Goal: Information Seeking & Learning: Check status

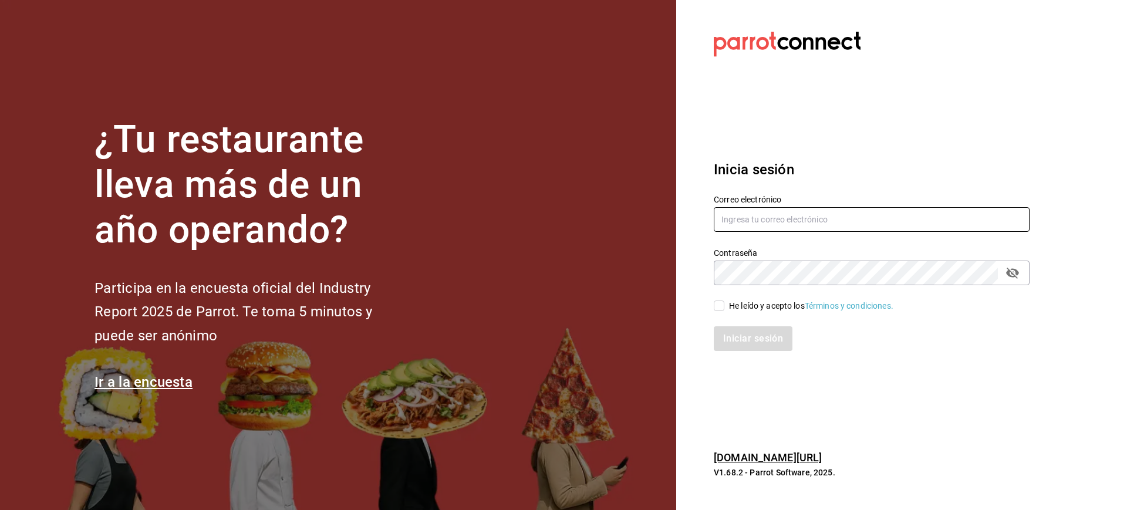
type input "[PERSON_NAME][EMAIL_ADDRESS][PERSON_NAME][DOMAIN_NAME]"
drag, startPoint x: 735, startPoint y: 308, endPoint x: 734, endPoint y: 326, distance: 17.6
click at [735, 308] on div "He leído y acepto los Términos y condiciones." at bounding box center [811, 306] width 164 height 12
click at [724, 308] on input "He leído y acepto los Términos y condiciones." at bounding box center [719, 306] width 11 height 11
checkbox input "true"
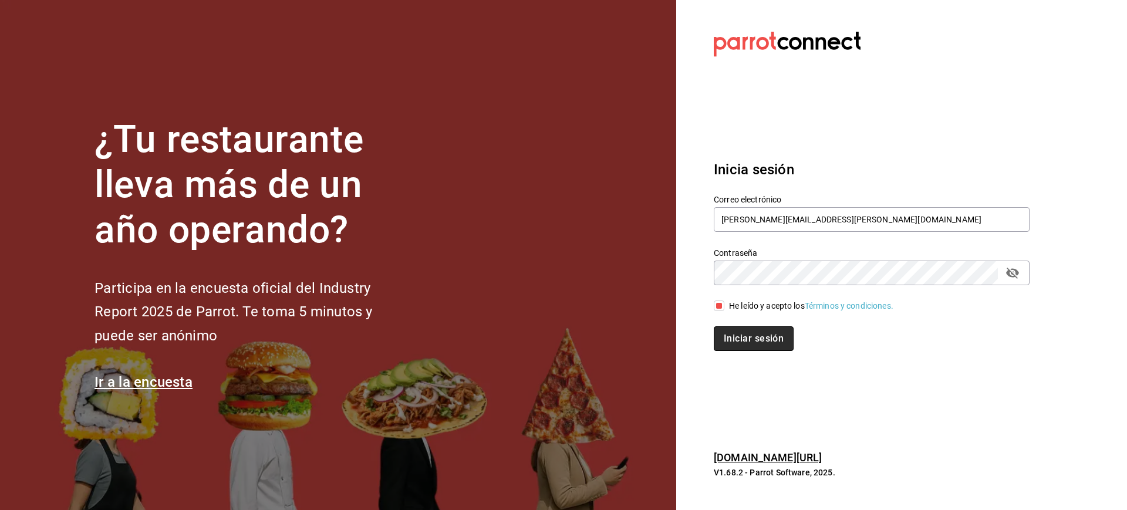
click at [740, 350] on button "Iniciar sesión" at bounding box center [754, 338] width 80 height 25
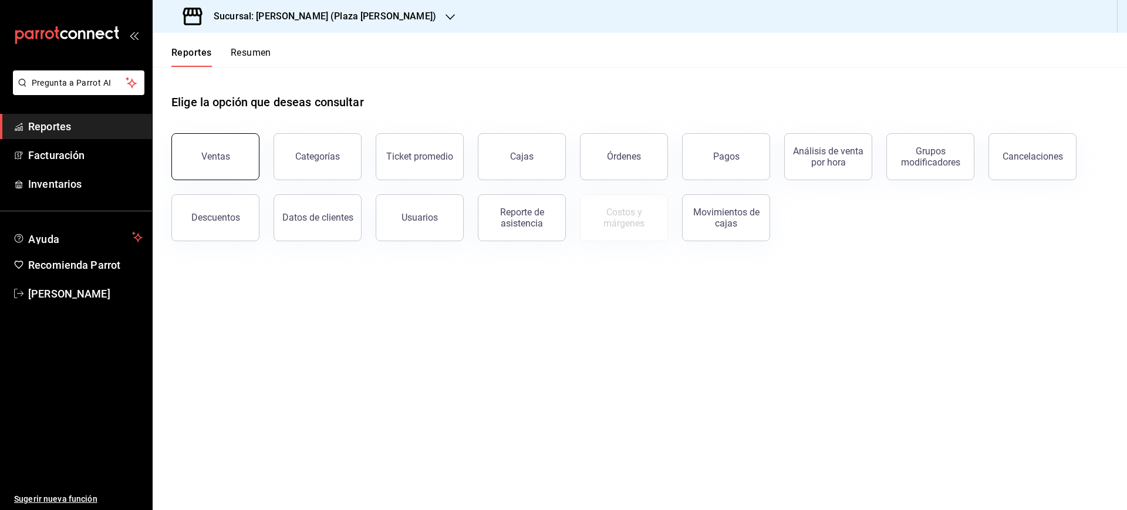
click at [235, 154] on button "Ventas" at bounding box center [215, 156] width 88 height 47
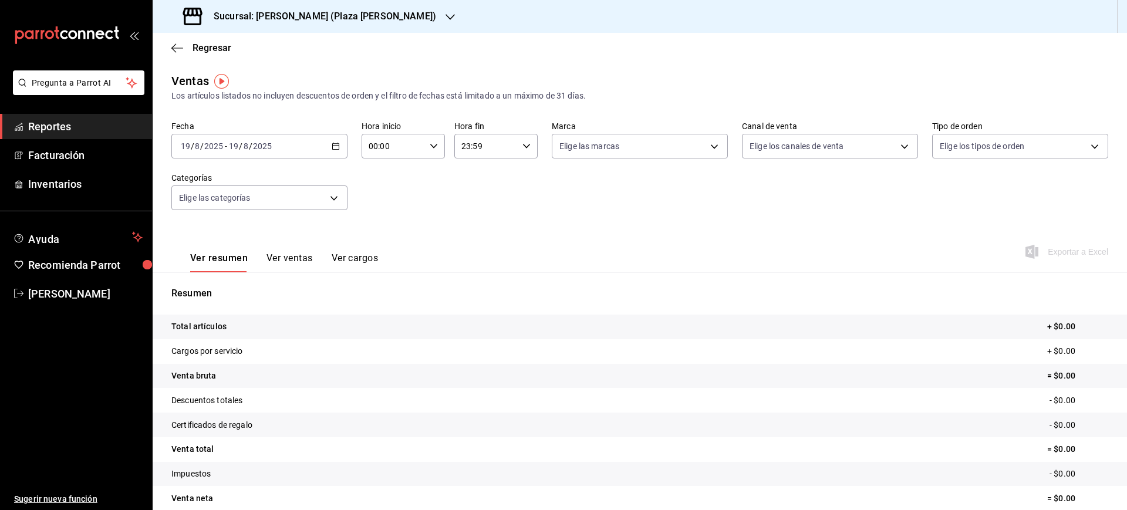
click at [342, 20] on h3 "Sucursal: Ichikani Sushi (Plaza Artz)" at bounding box center [320, 16] width 232 height 14
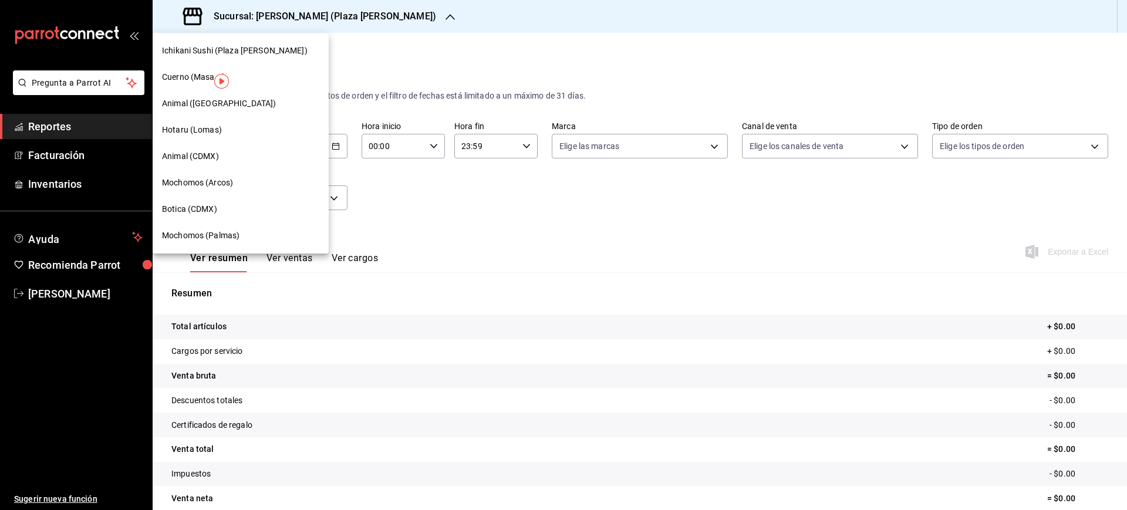
click at [213, 132] on span "Hotaru (Lomas)" at bounding box center [192, 130] width 60 height 12
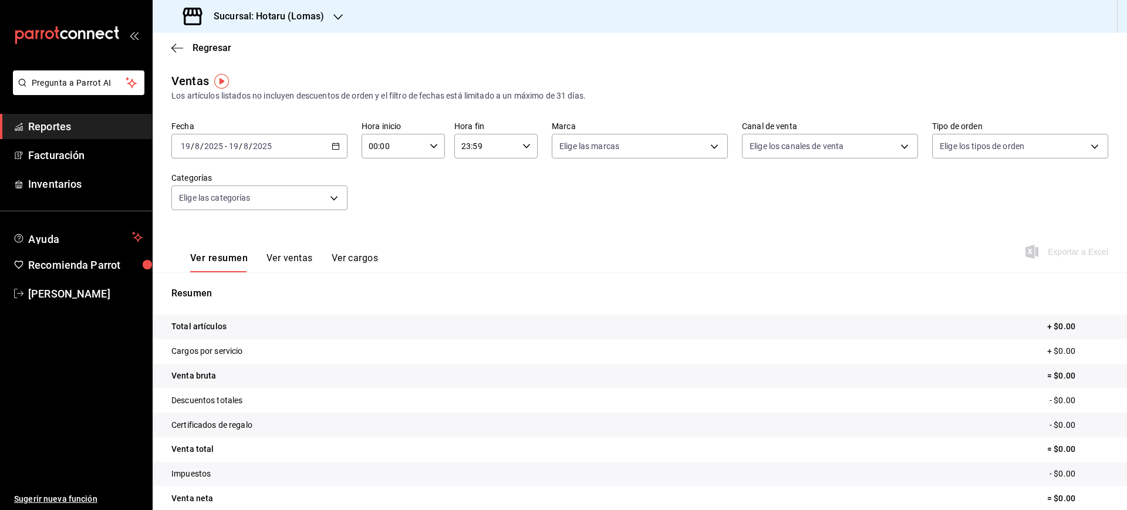
click at [232, 153] on div "2025-08-19 19 / 8 / 2025 - 2025-08-19 19 / 8 / 2025" at bounding box center [259, 146] width 176 height 25
click at [221, 292] on span "Rango de fechas" at bounding box center [226, 287] width 91 height 12
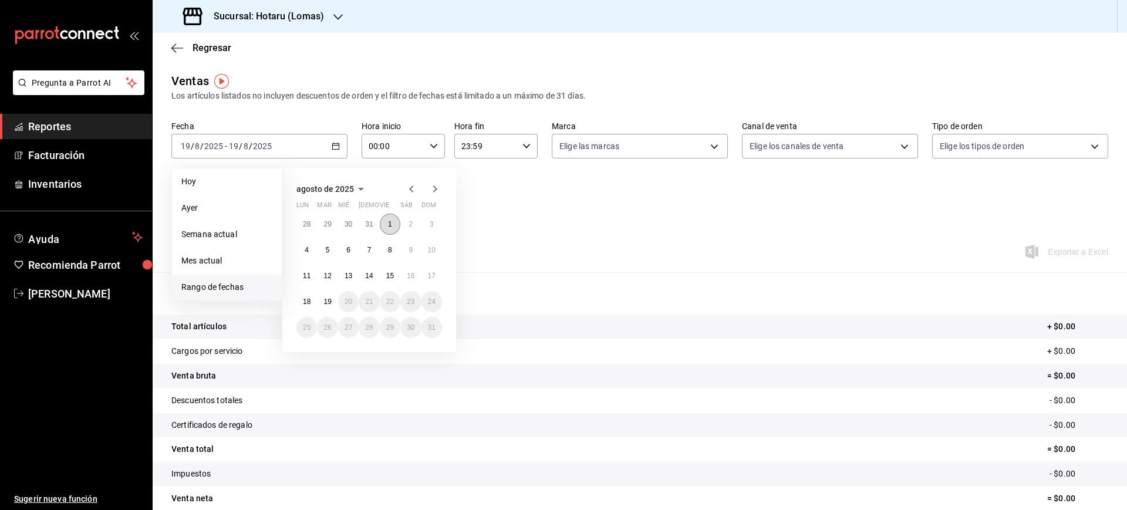
click at [392, 224] on button "1" at bounding box center [390, 224] width 21 height 21
click at [333, 304] on button "19" at bounding box center [327, 301] width 21 height 21
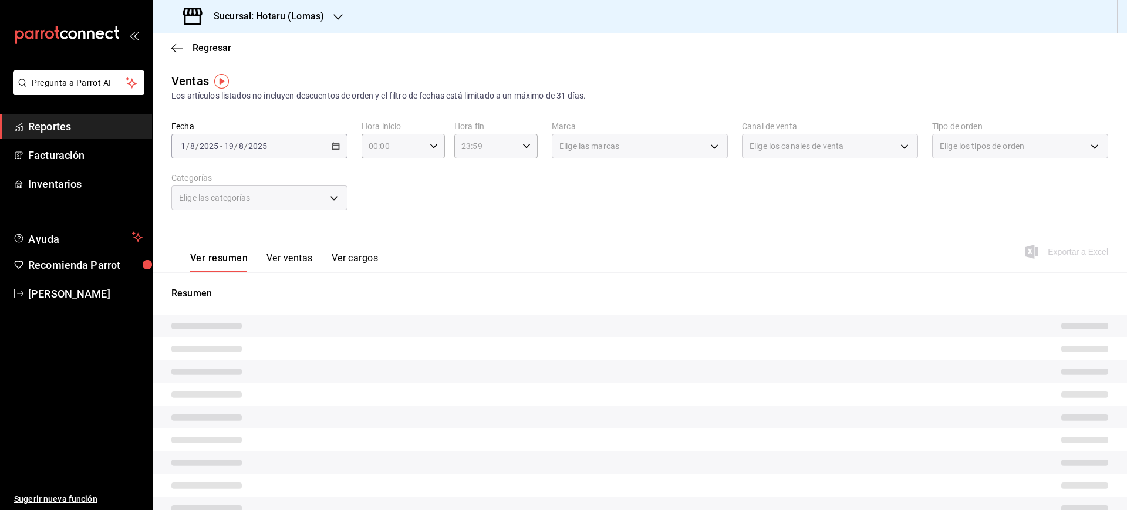
click at [464, 193] on div "Fecha 2025-08-01 1 / 8 / 2025 - 2025-08-19 19 / 8 / 2025 Hora inicio 00:00 Hora…" at bounding box center [639, 172] width 937 height 103
click at [430, 146] on icon "button" at bounding box center [434, 146] width 8 height 8
click at [379, 241] on span "05" at bounding box center [380, 243] width 22 height 9
type input "05:00"
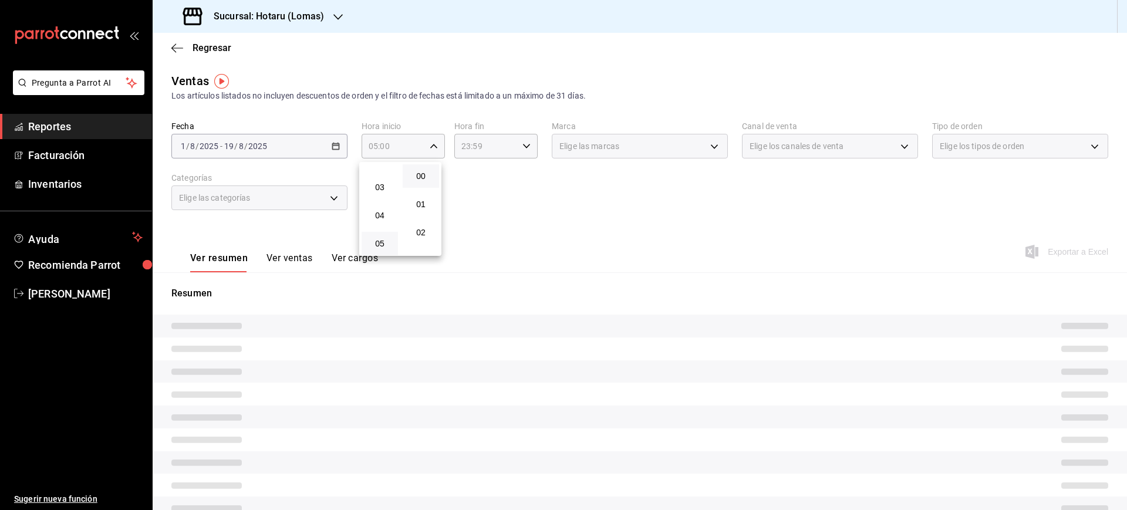
click at [531, 145] on div at bounding box center [563, 255] width 1127 height 510
click at [523, 147] on icon "button" at bounding box center [526, 146] width 8 height 8
click at [471, 177] on span "05" at bounding box center [471, 174] width 22 height 9
click at [515, 178] on span "00" at bounding box center [512, 175] width 22 height 9
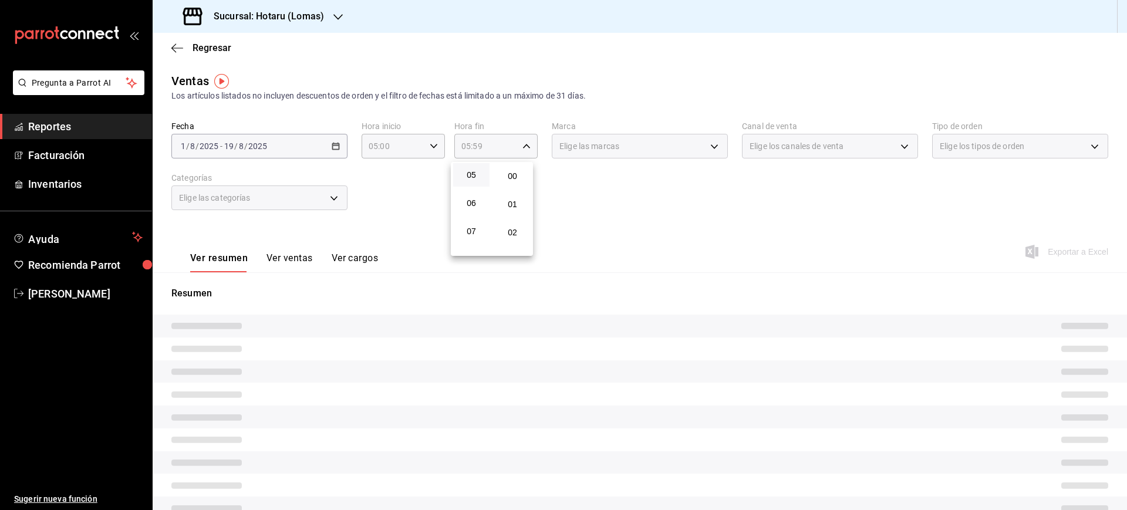
type input "05:00"
click at [515, 178] on span "00" at bounding box center [512, 175] width 22 height 9
click at [602, 183] on div at bounding box center [563, 255] width 1127 height 510
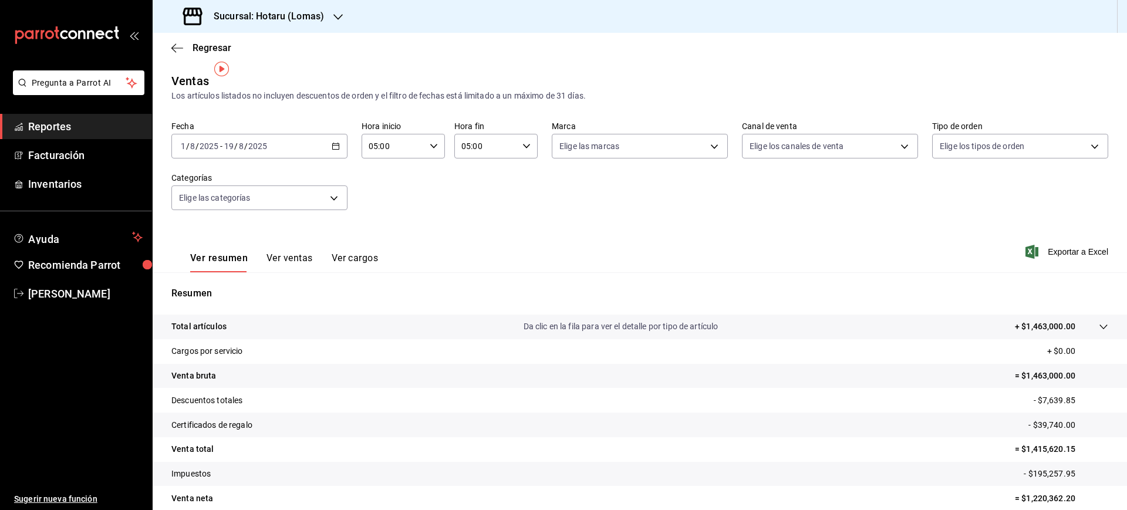
scroll to position [52, 0]
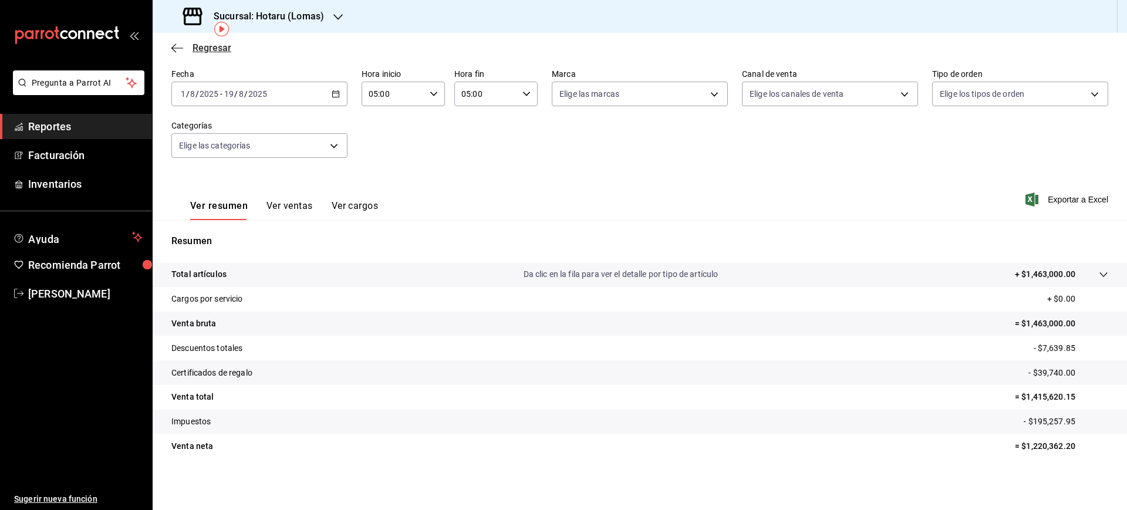
click at [208, 45] on span "Regresar" at bounding box center [212, 47] width 39 height 11
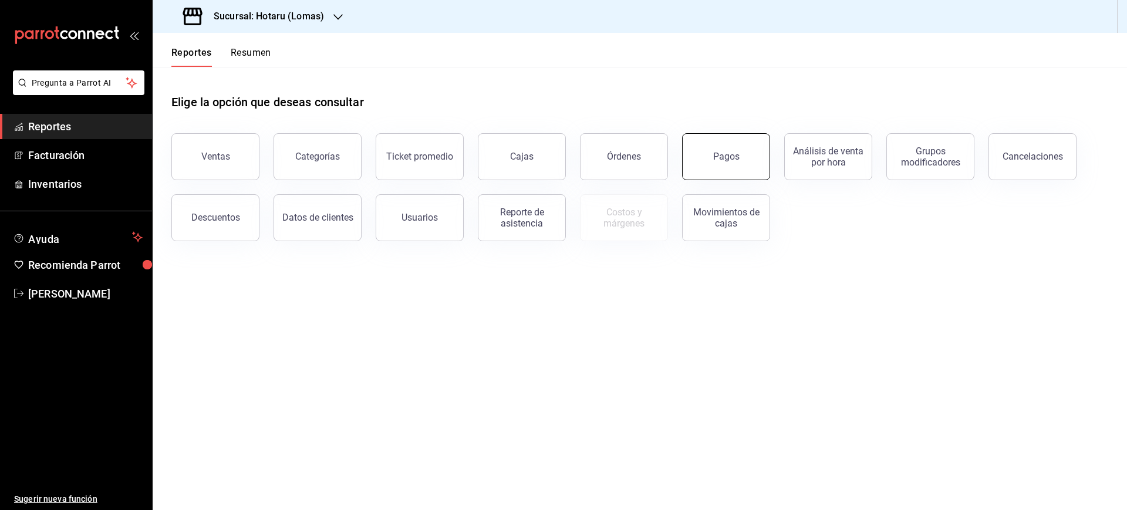
click at [724, 168] on button "Pagos" at bounding box center [726, 156] width 88 height 47
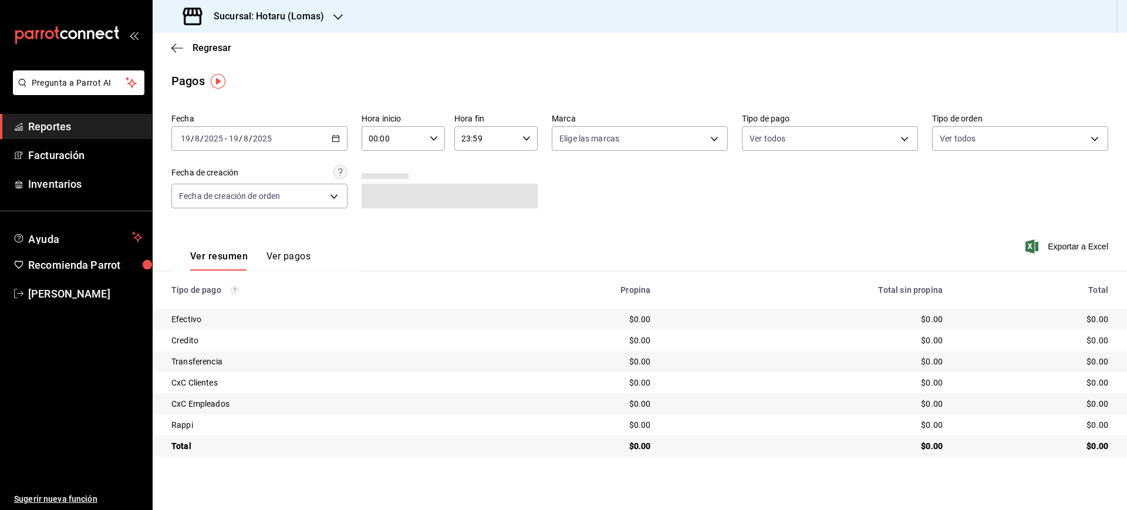
click at [294, 142] on div "2025-08-19 19 / 8 / 2025 - 2025-08-19 19 / 8 / 2025" at bounding box center [259, 138] width 176 height 25
click at [221, 293] on li "Rango de fechas" at bounding box center [227, 306] width 110 height 26
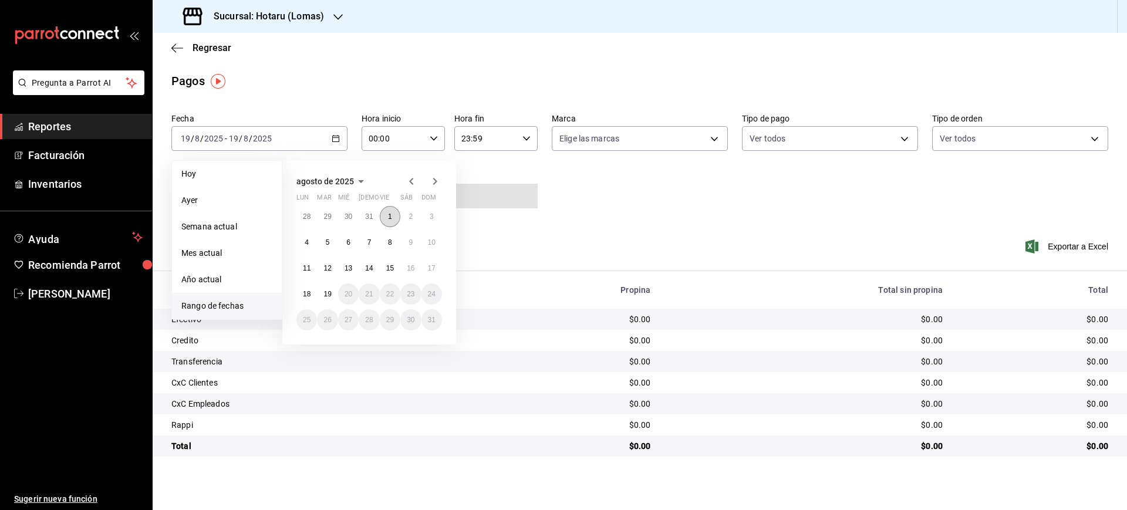
click at [397, 219] on button "1" at bounding box center [390, 216] width 21 height 21
click at [322, 301] on button "19" at bounding box center [327, 294] width 21 height 21
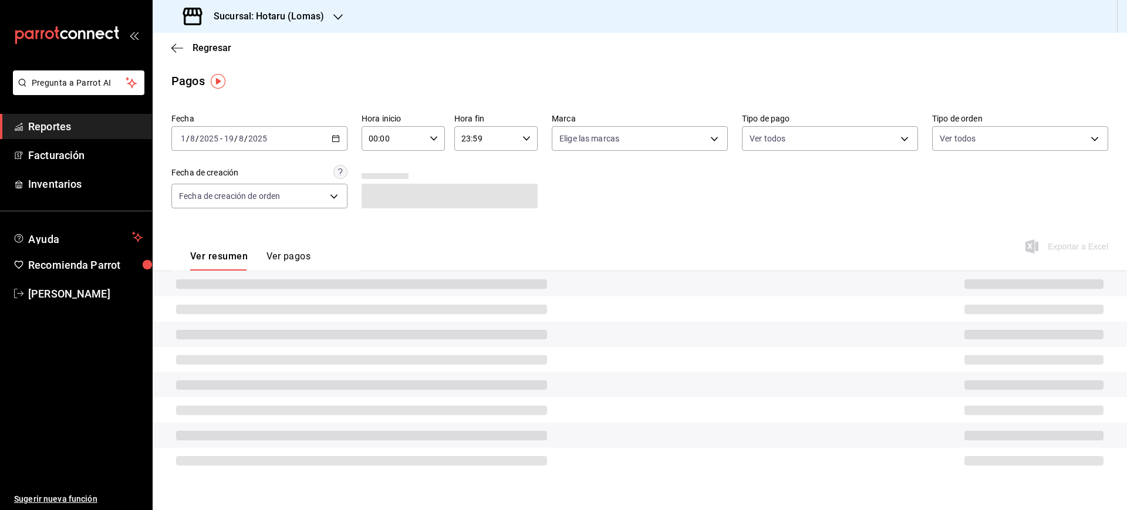
click at [436, 141] on icon "button" at bounding box center [434, 138] width 8 height 8
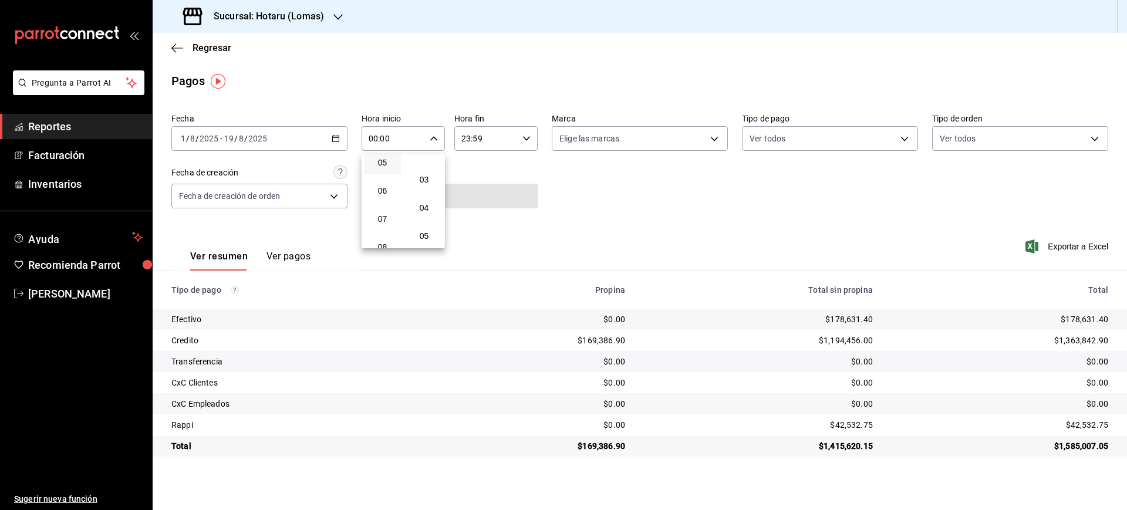
click at [387, 166] on span "05" at bounding box center [382, 162] width 23 height 9
type input "05:00"
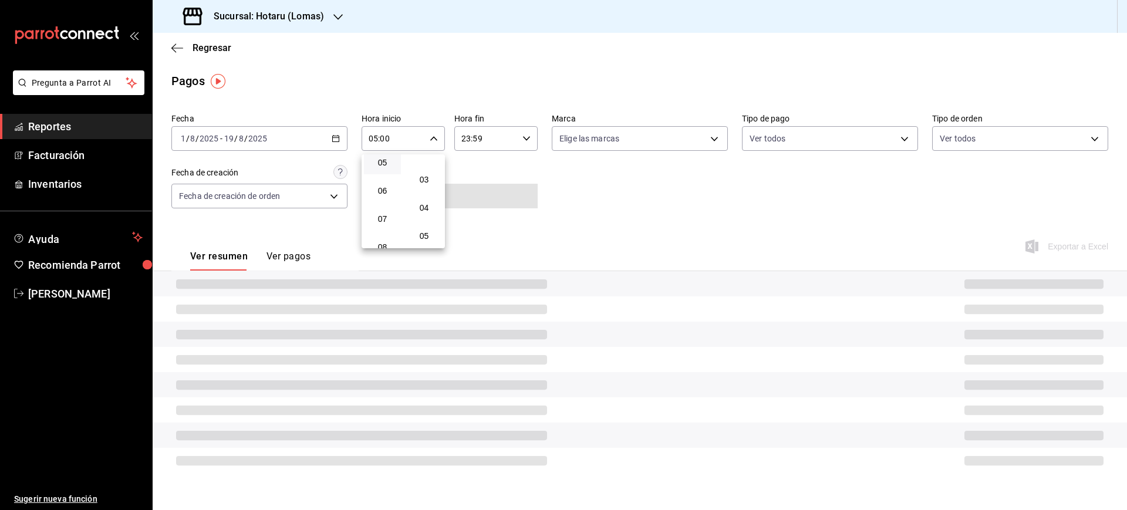
click at [502, 136] on div at bounding box center [563, 255] width 1127 height 510
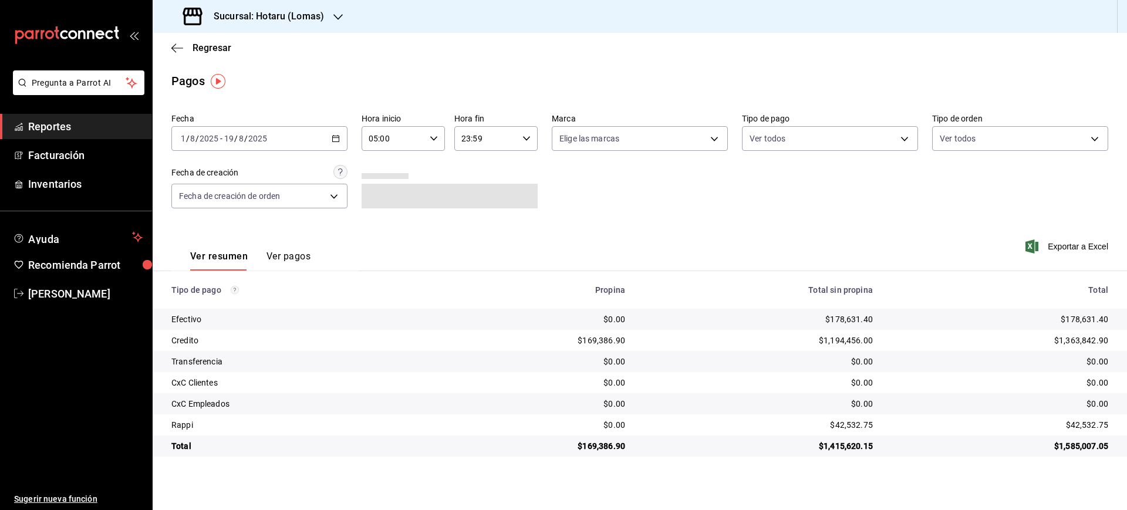
click at [530, 136] on icon "button" at bounding box center [526, 138] width 8 height 8
click at [478, 233] on button "05" at bounding box center [475, 240] width 37 height 23
click at [519, 163] on button "00" at bounding box center [516, 168] width 37 height 23
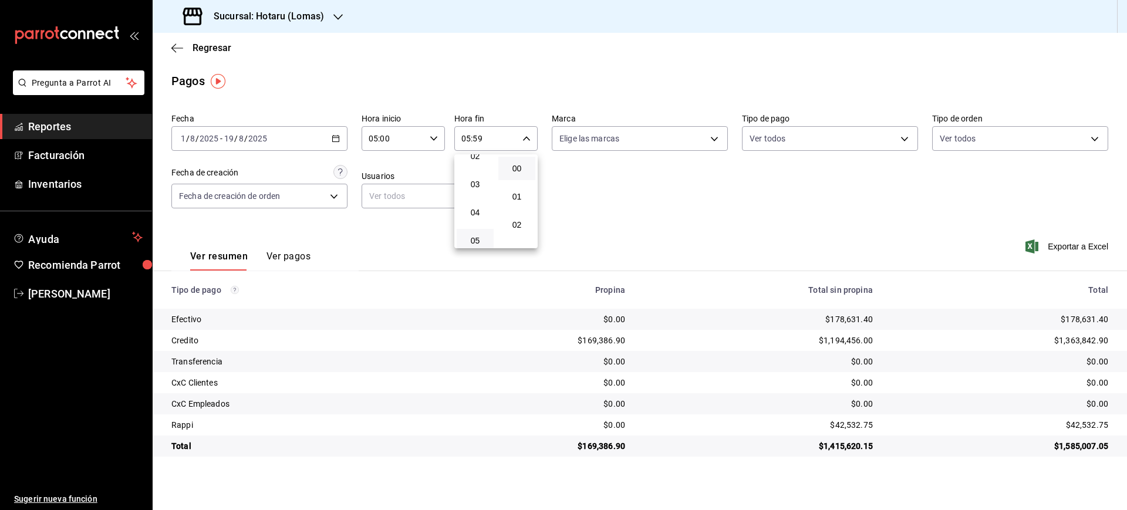
type input "05:00"
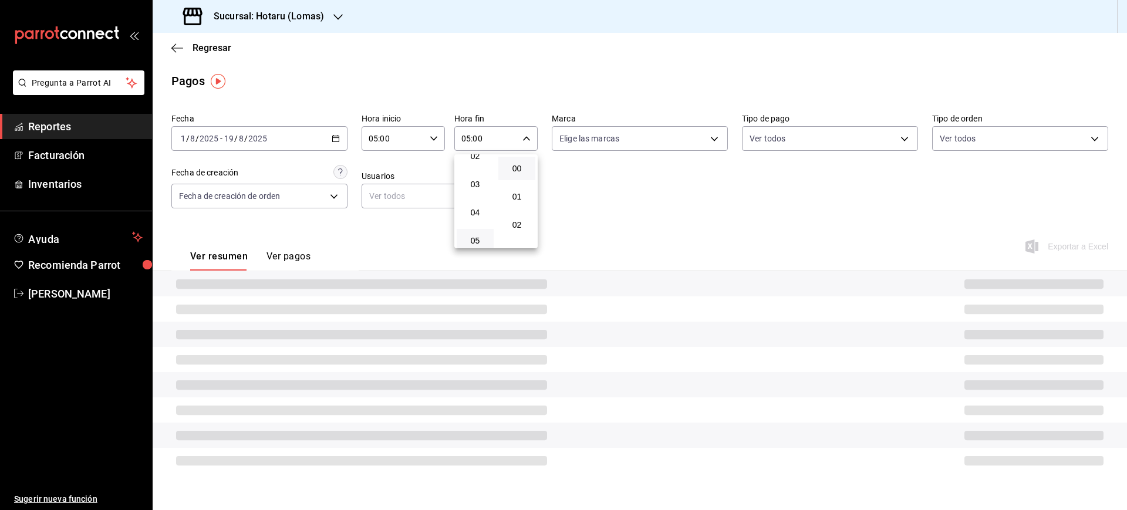
click at [656, 199] on div at bounding box center [563, 255] width 1127 height 510
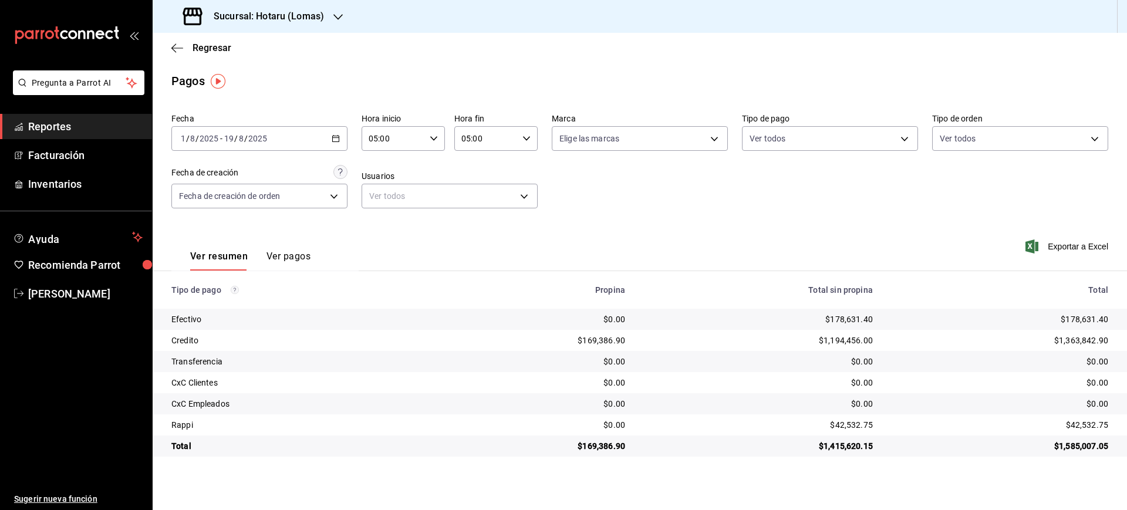
click at [240, 137] on input "8" at bounding box center [241, 138] width 6 height 9
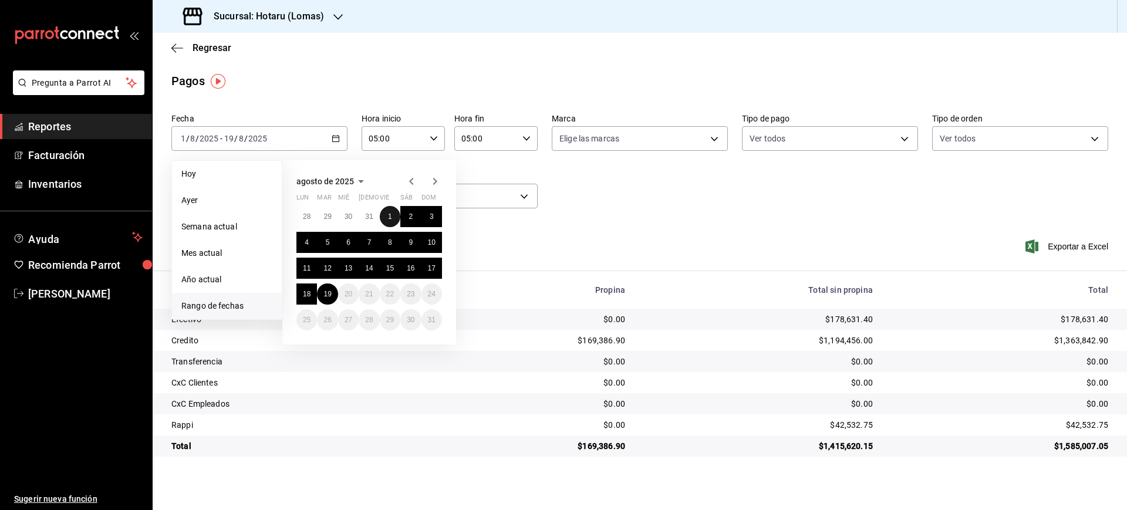
click at [395, 213] on button "1" at bounding box center [390, 216] width 21 height 21
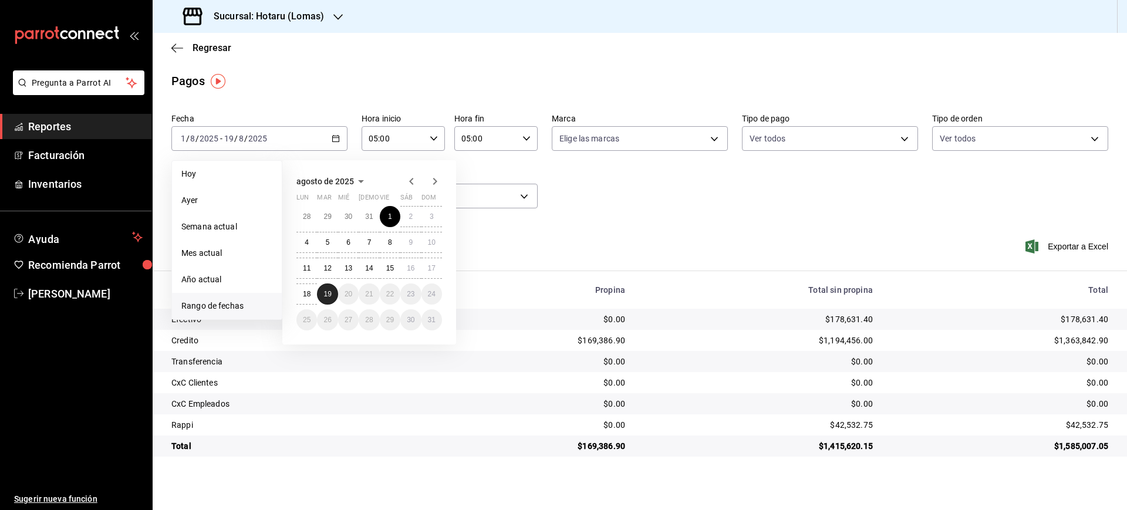
click at [321, 292] on button "19" at bounding box center [327, 294] width 21 height 21
type input "00:00"
type input "23:59"
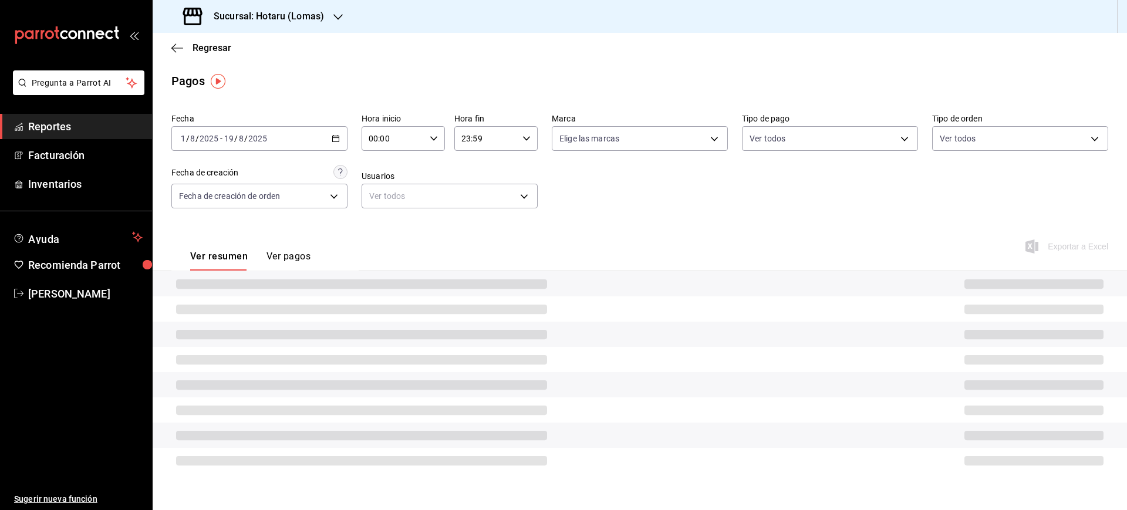
click at [315, 23] on div "Sucursal: Hotaru (Lomas)" at bounding box center [254, 16] width 185 height 33
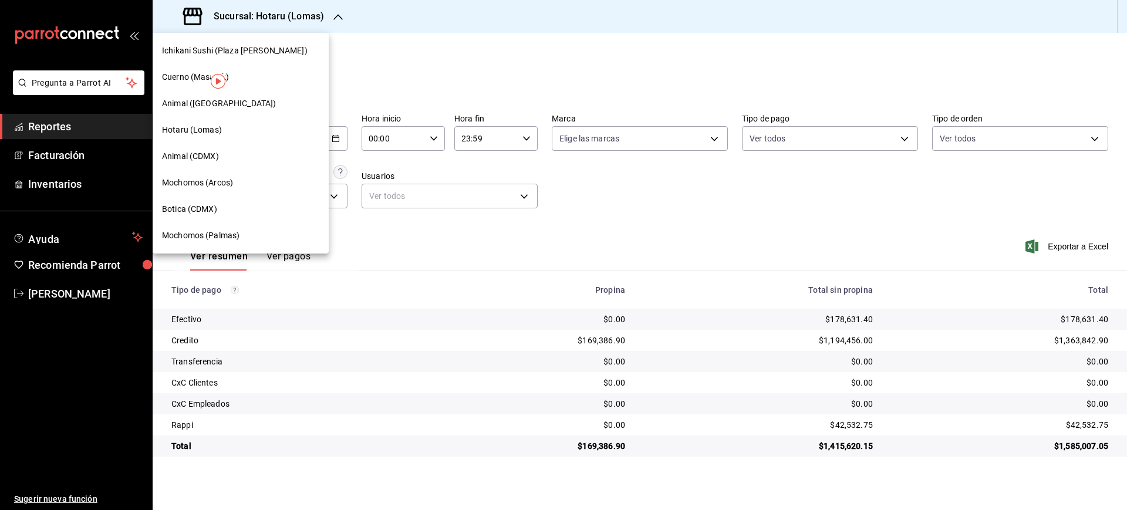
click at [222, 202] on div "Botica (CDMX)" at bounding box center [241, 209] width 176 height 26
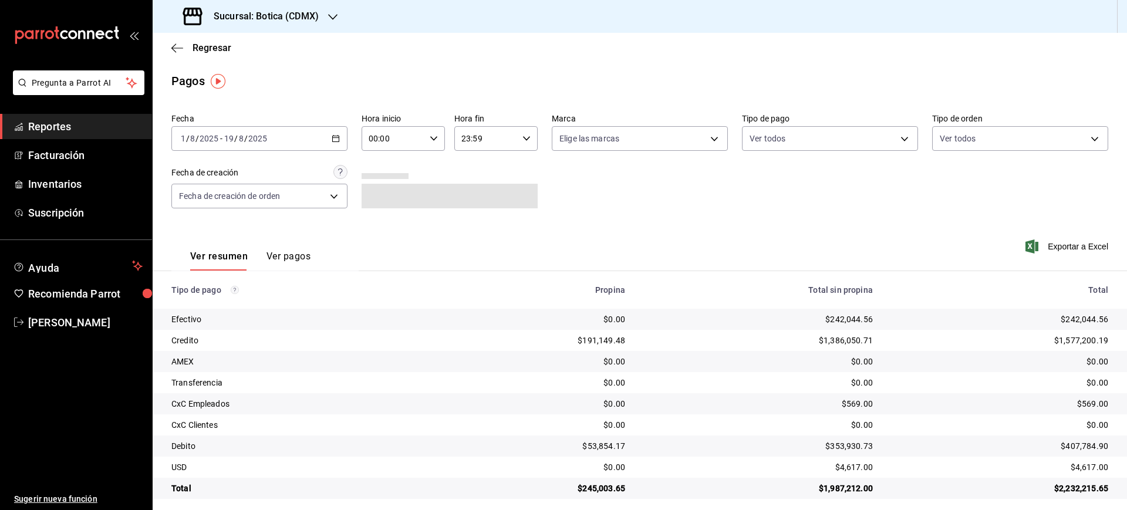
click at [423, 137] on div "00:00 Hora inicio" at bounding box center [403, 138] width 83 height 25
click at [386, 234] on span "05" at bounding box center [380, 235] width 22 height 9
type input "05:00"
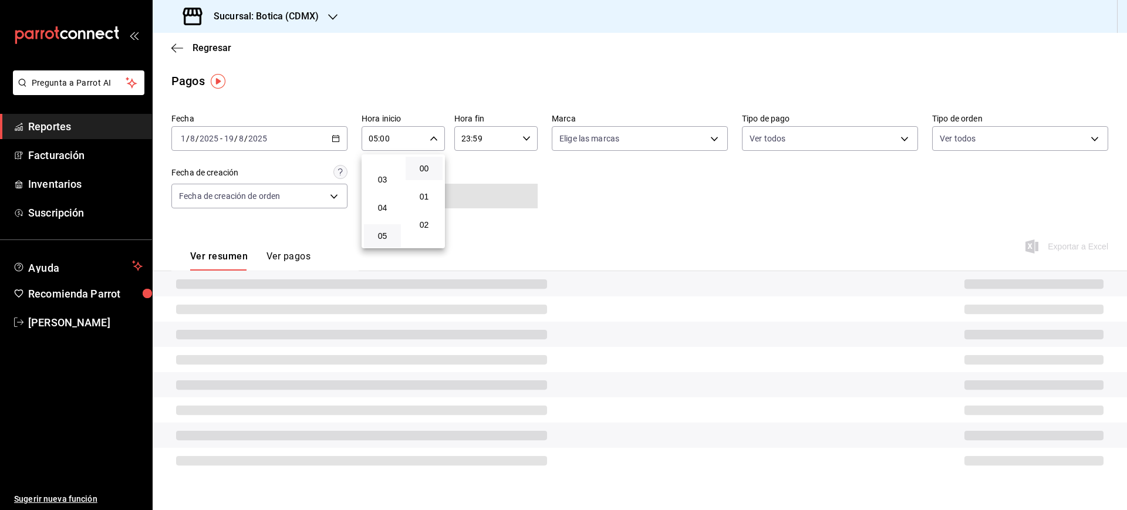
click at [497, 137] on div at bounding box center [563, 255] width 1127 height 510
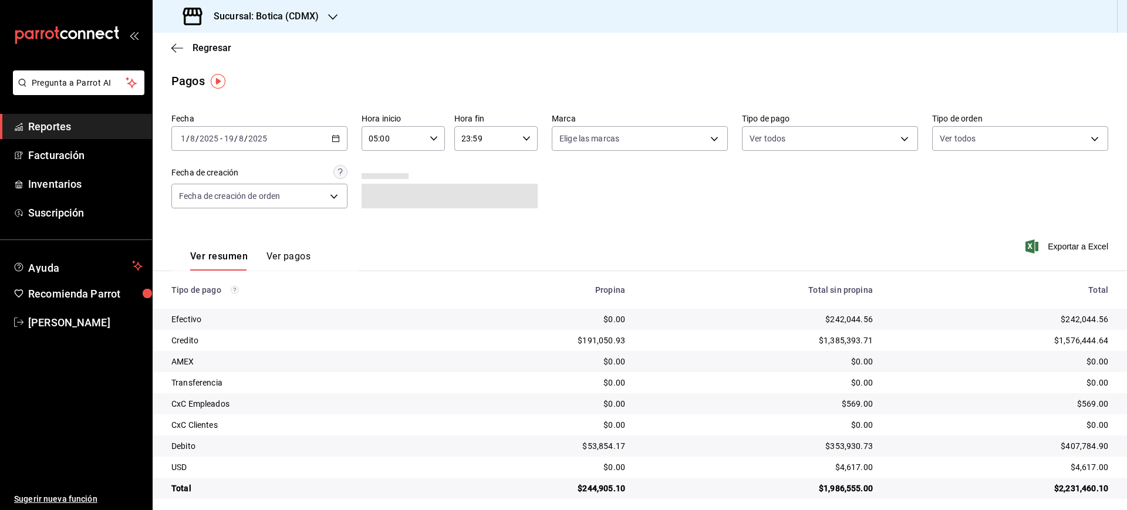
click at [524, 142] on icon "button" at bounding box center [526, 138] width 8 height 8
click at [474, 172] on button "05" at bounding box center [471, 167] width 36 height 23
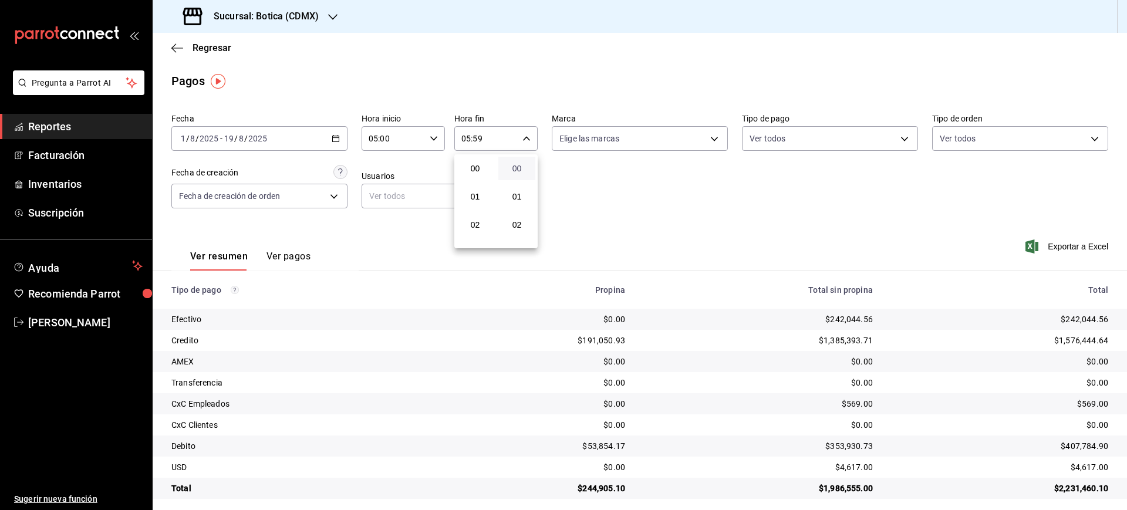
click at [521, 166] on span "00" at bounding box center [516, 168] width 23 height 9
type input "05:00"
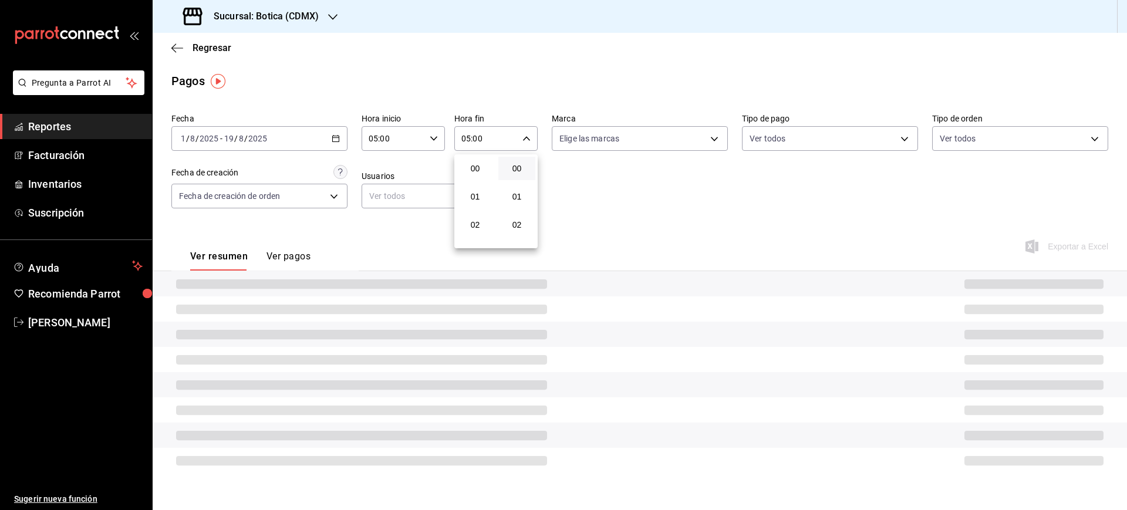
click at [646, 198] on div at bounding box center [563, 255] width 1127 height 510
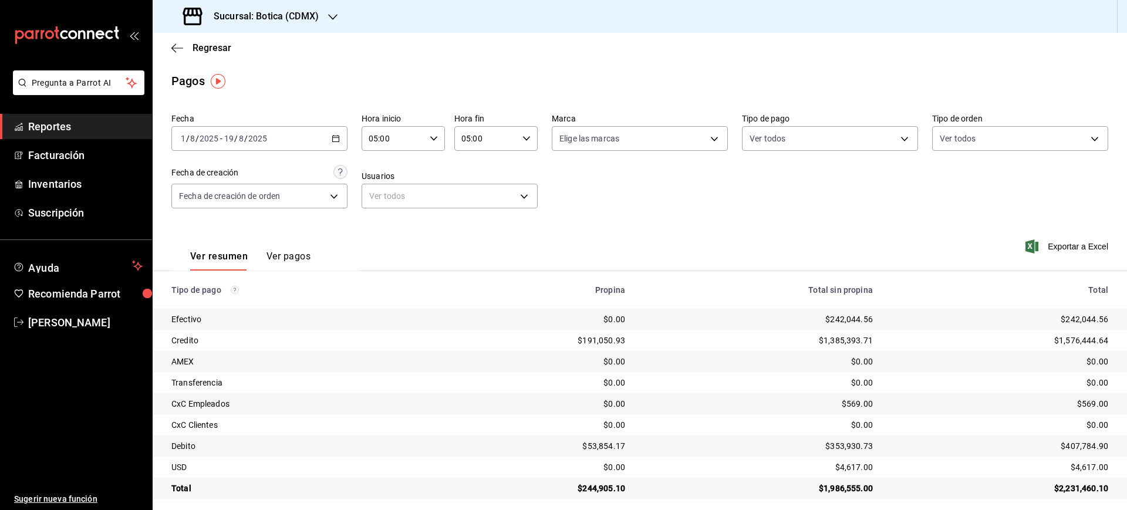
click at [661, 274] on th "Total sin propina" at bounding box center [759, 290] width 248 height 38
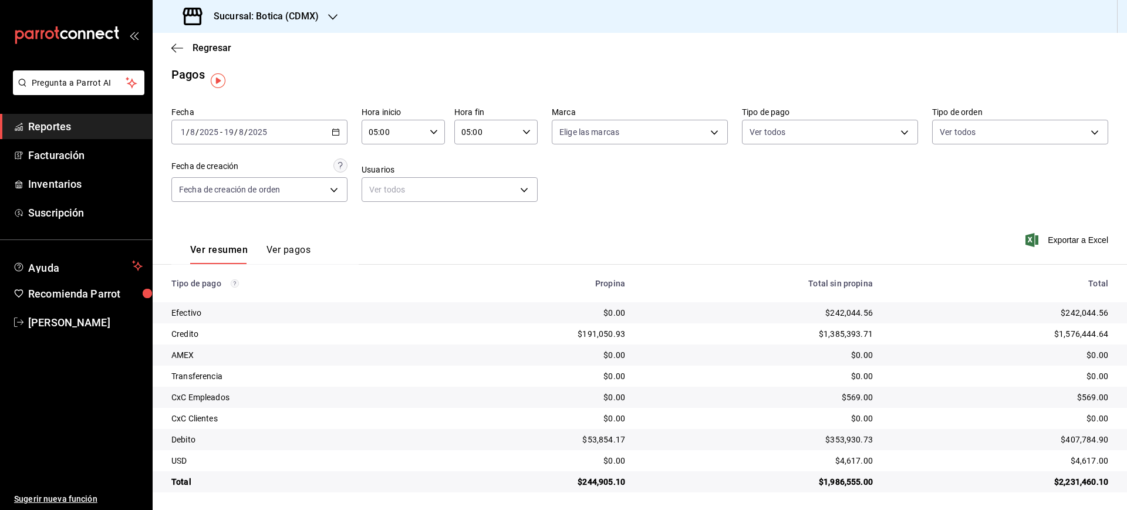
scroll to position [8, 0]
click at [208, 48] on span "Regresar" at bounding box center [212, 47] width 39 height 11
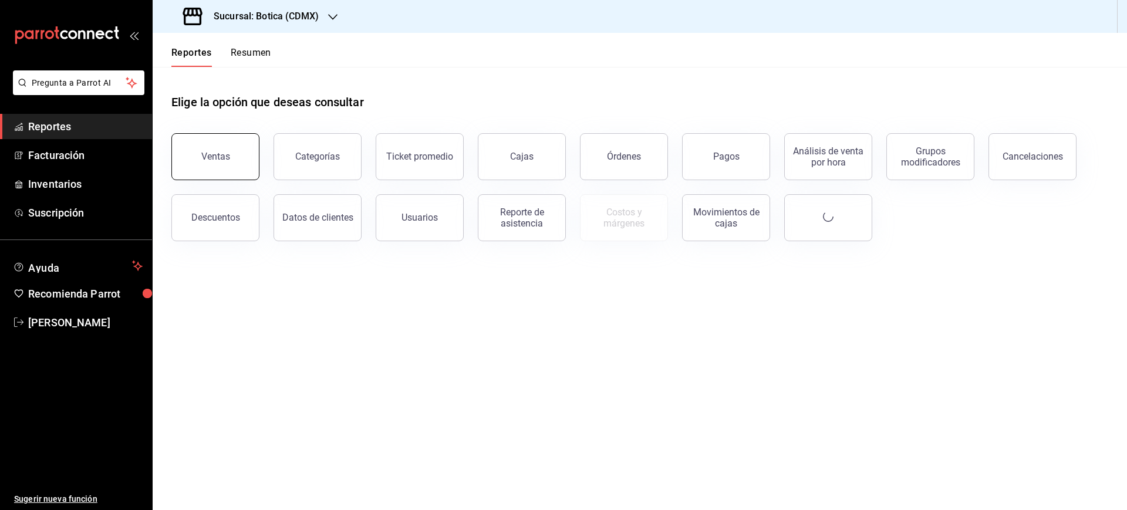
click at [247, 142] on button "Ventas" at bounding box center [215, 156] width 88 height 47
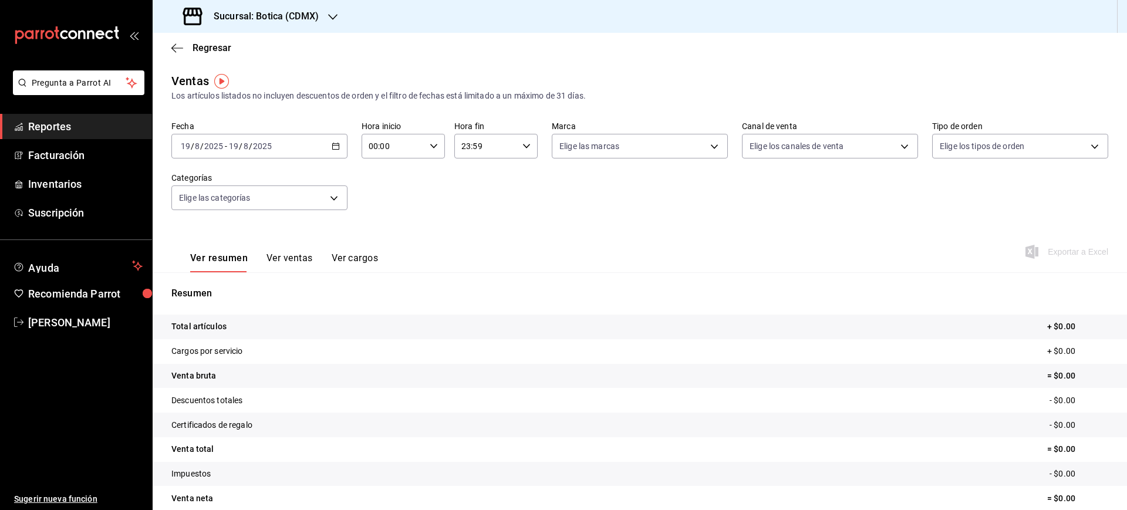
click at [340, 140] on div "2025-08-19 19 / 8 / 2025 - 2025-08-19 19 / 8 / 2025" at bounding box center [259, 146] width 176 height 25
click at [226, 278] on li "Rango de fechas" at bounding box center [227, 287] width 110 height 26
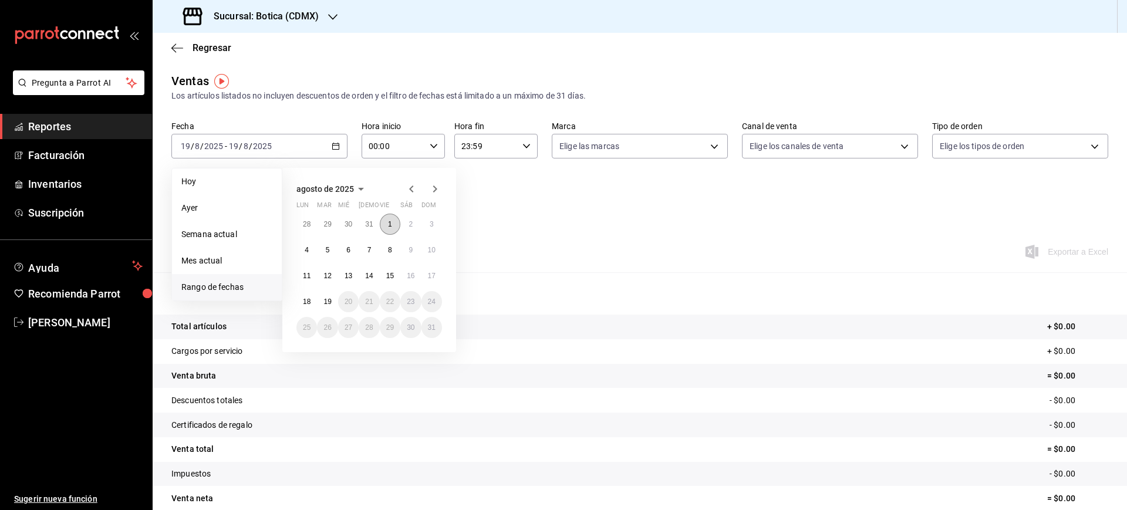
click at [390, 220] on abbr "1" at bounding box center [390, 224] width 4 height 8
click at [330, 306] on button "19" at bounding box center [327, 301] width 21 height 21
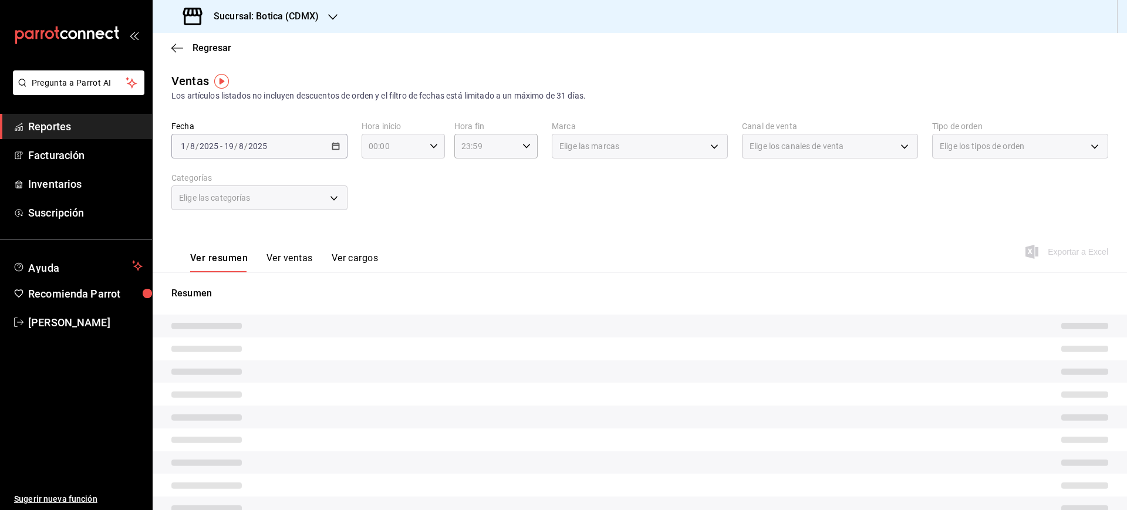
click at [430, 149] on icon "button" at bounding box center [434, 146] width 8 height 8
click at [384, 240] on span "05" at bounding box center [380, 243] width 22 height 9
type input "05:00"
click at [522, 144] on div at bounding box center [563, 255] width 1127 height 510
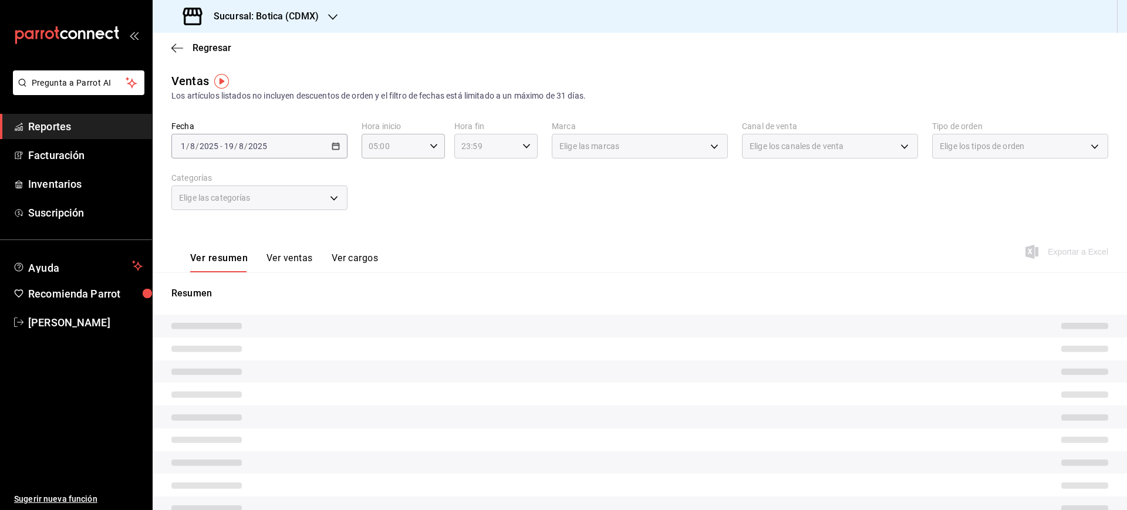
click at [521, 155] on div "23:59 Hora fin" at bounding box center [495, 146] width 83 height 25
click at [473, 180] on button "05" at bounding box center [471, 174] width 36 height 23
click at [517, 170] on button "00" at bounding box center [512, 175] width 36 height 23
type input "05:00"
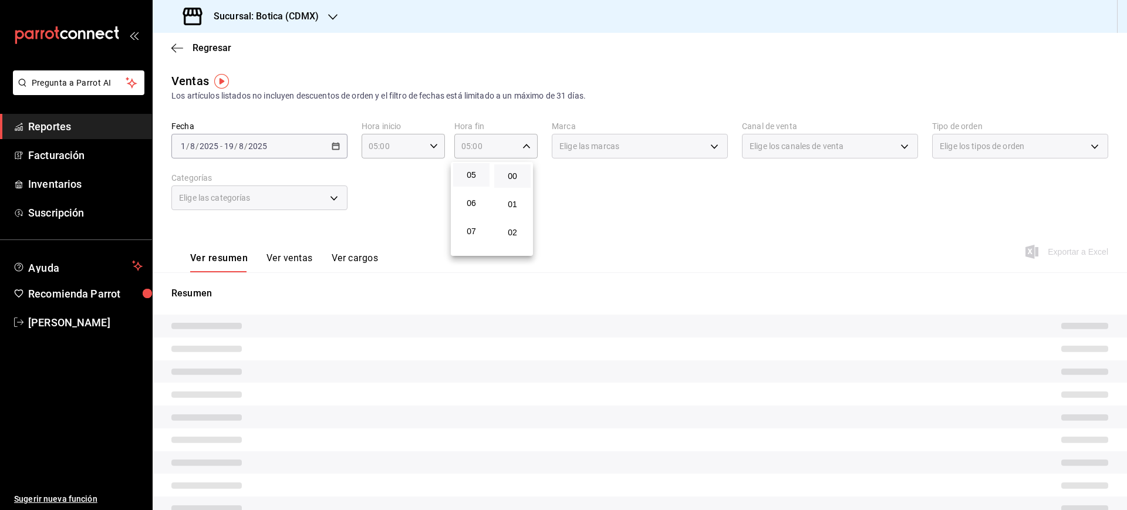
click at [710, 207] on div at bounding box center [563, 255] width 1127 height 510
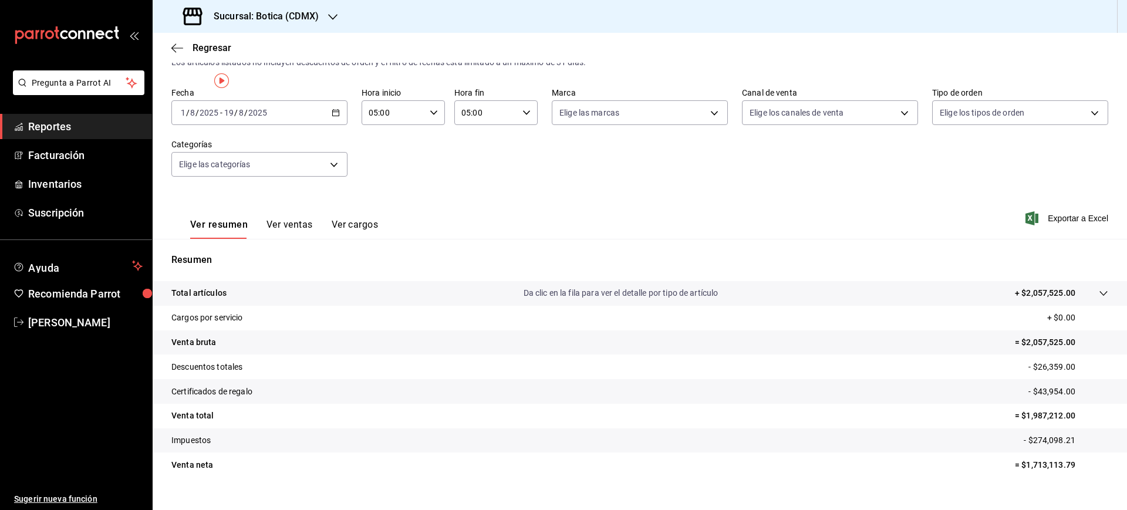
scroll to position [52, 0]
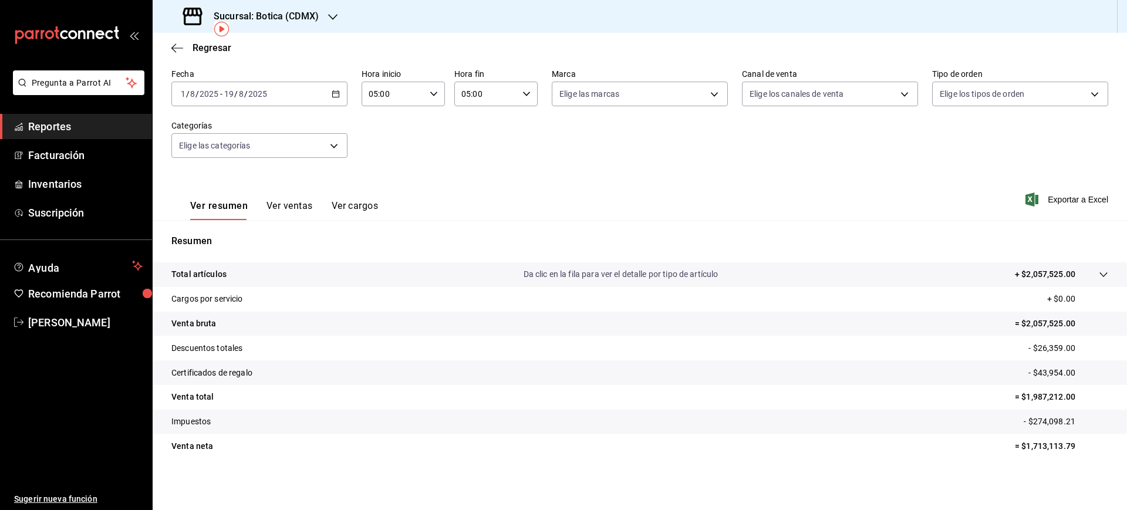
click at [275, 23] on h3 "Sucursal: Botica (CDMX)" at bounding box center [261, 16] width 114 height 14
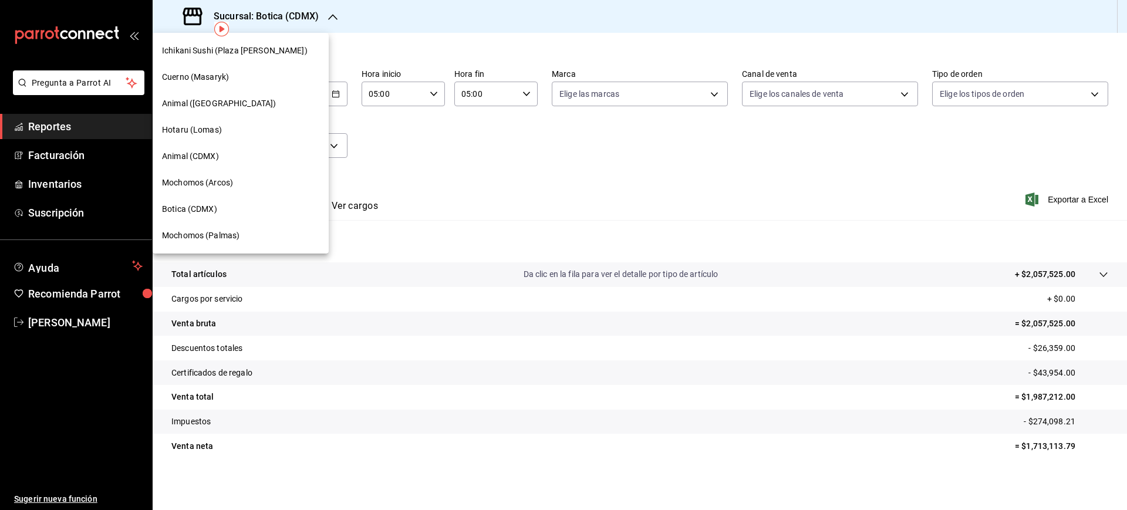
click at [235, 188] on div "Mochomos (Arcos)" at bounding box center [240, 183] width 157 height 12
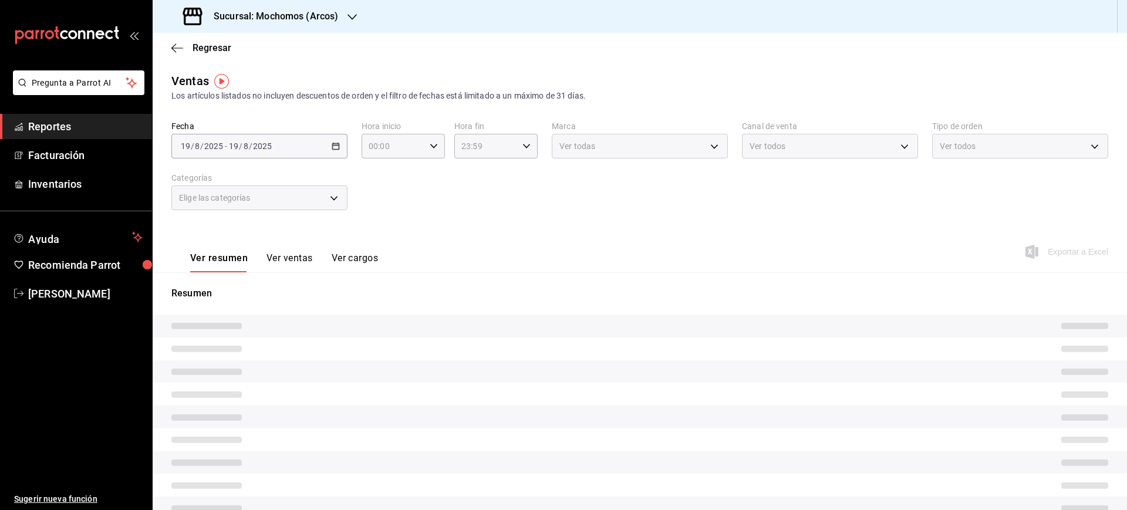
type input "05:00"
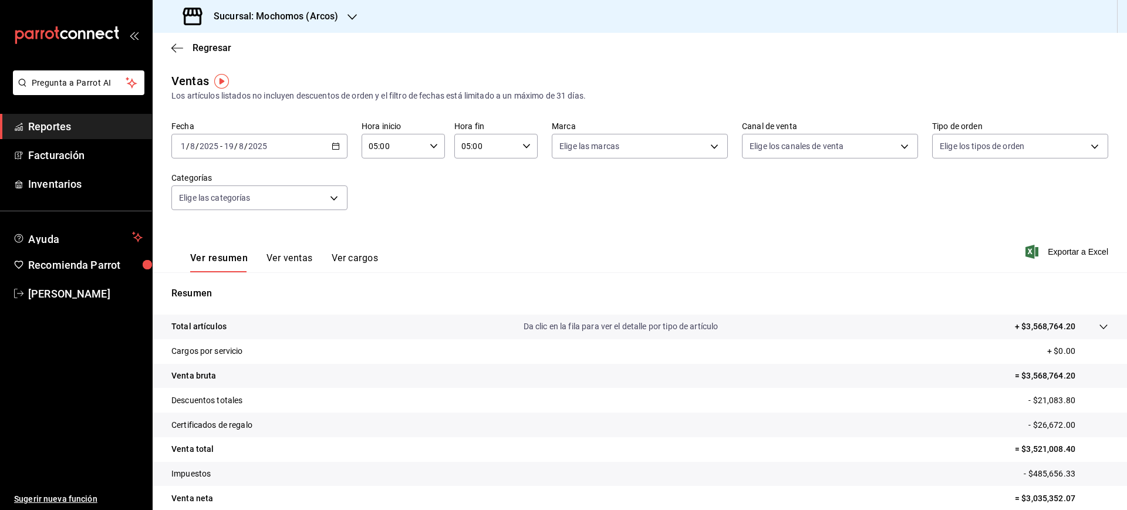
click at [203, 39] on div "Regresar" at bounding box center [640, 48] width 974 height 30
click at [207, 49] on span "Regresar" at bounding box center [212, 47] width 39 height 11
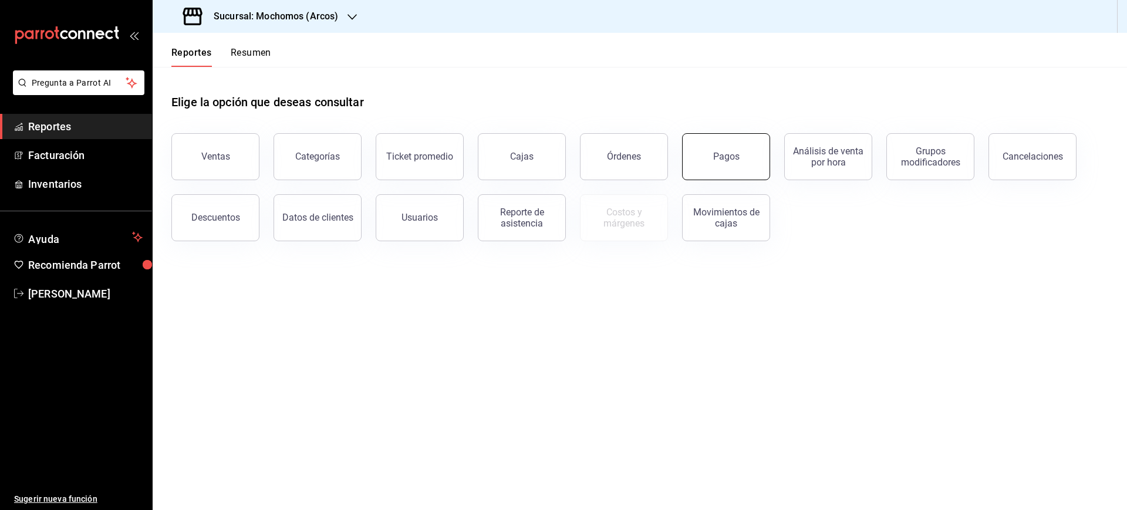
click at [741, 158] on button "Pagos" at bounding box center [726, 156] width 88 height 47
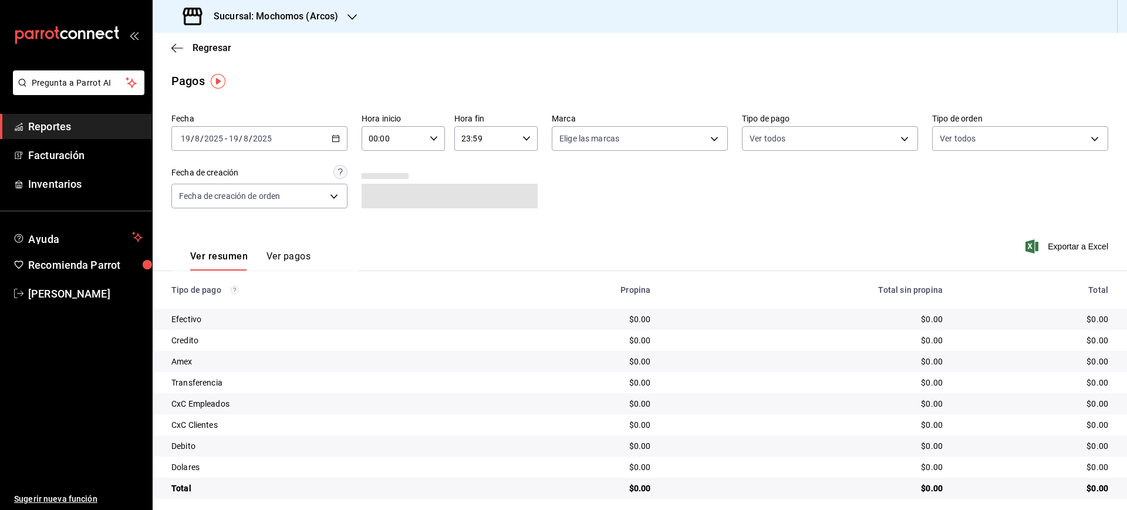
click at [332, 136] on icon "button" at bounding box center [336, 138] width 8 height 8
click at [212, 301] on span "Rango de fechas" at bounding box center [226, 306] width 91 height 12
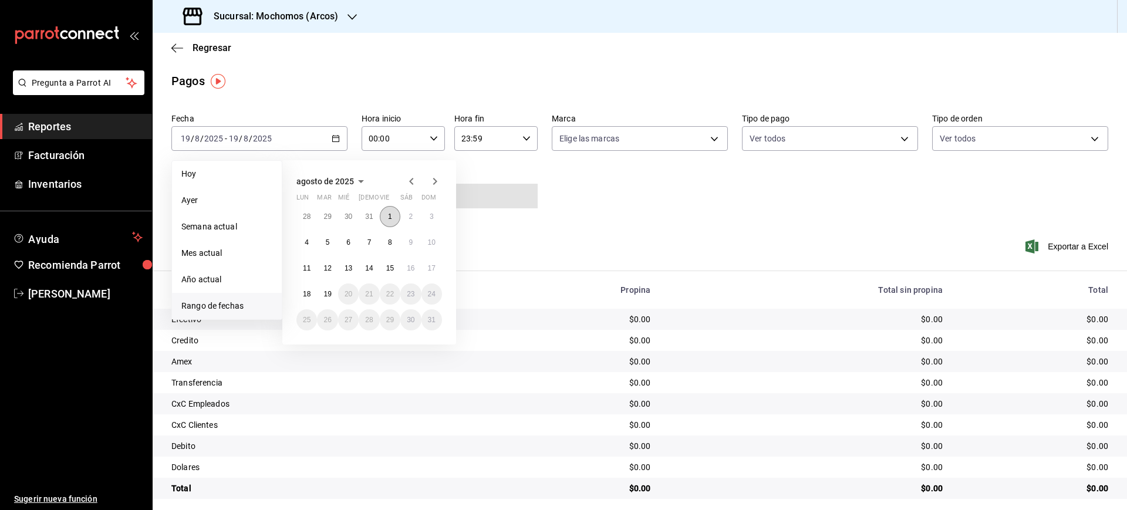
click at [387, 215] on button "1" at bounding box center [390, 216] width 21 height 21
click at [325, 299] on button "19" at bounding box center [327, 294] width 21 height 21
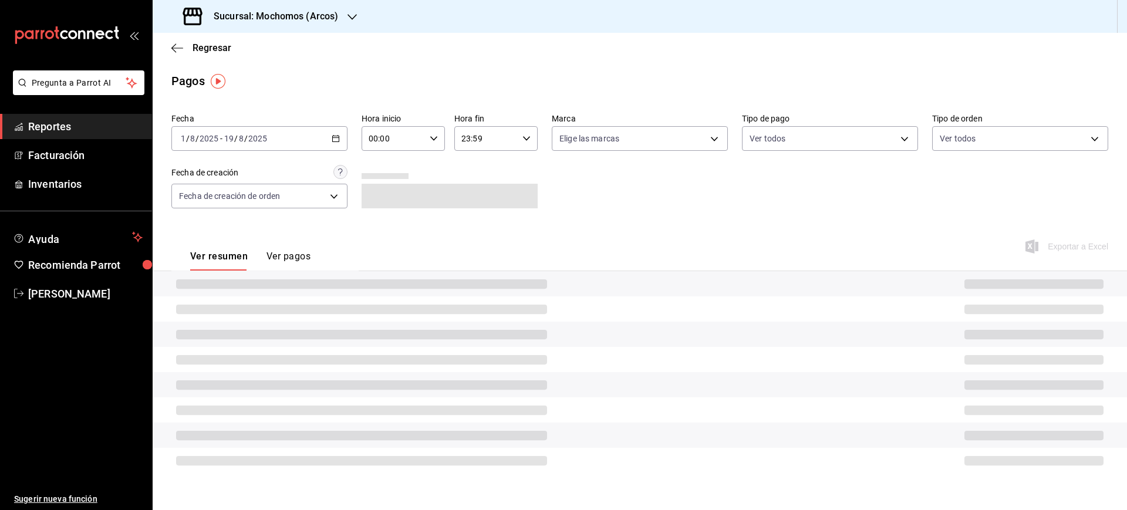
click at [430, 134] on icon "button" at bounding box center [434, 138] width 8 height 8
click at [387, 235] on span "05" at bounding box center [382, 235] width 23 height 9
type input "05:00"
click at [531, 140] on div at bounding box center [563, 255] width 1127 height 510
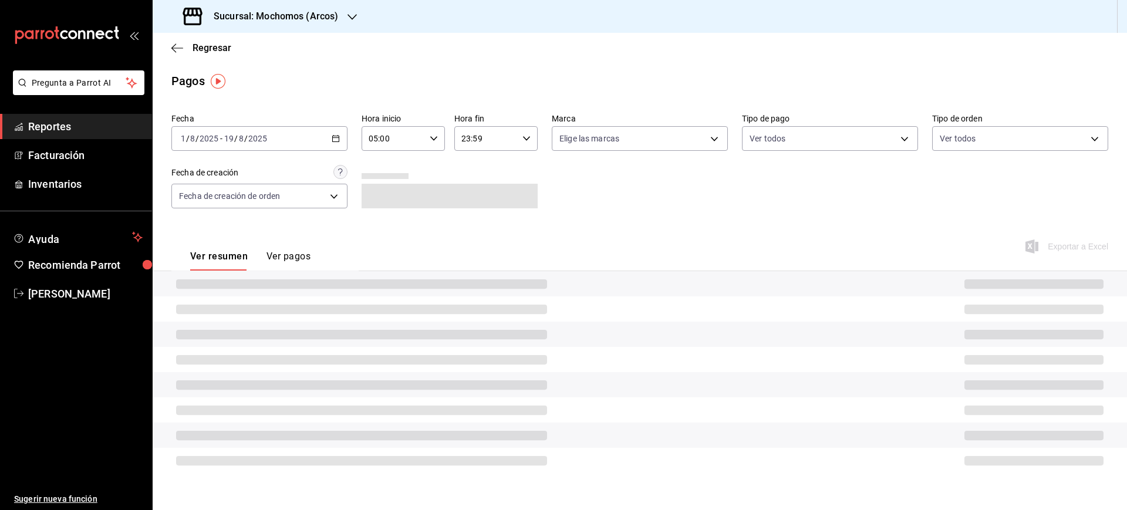
click at [525, 139] on icon "button" at bounding box center [526, 138] width 8 height 8
click at [479, 234] on button "05" at bounding box center [475, 240] width 37 height 23
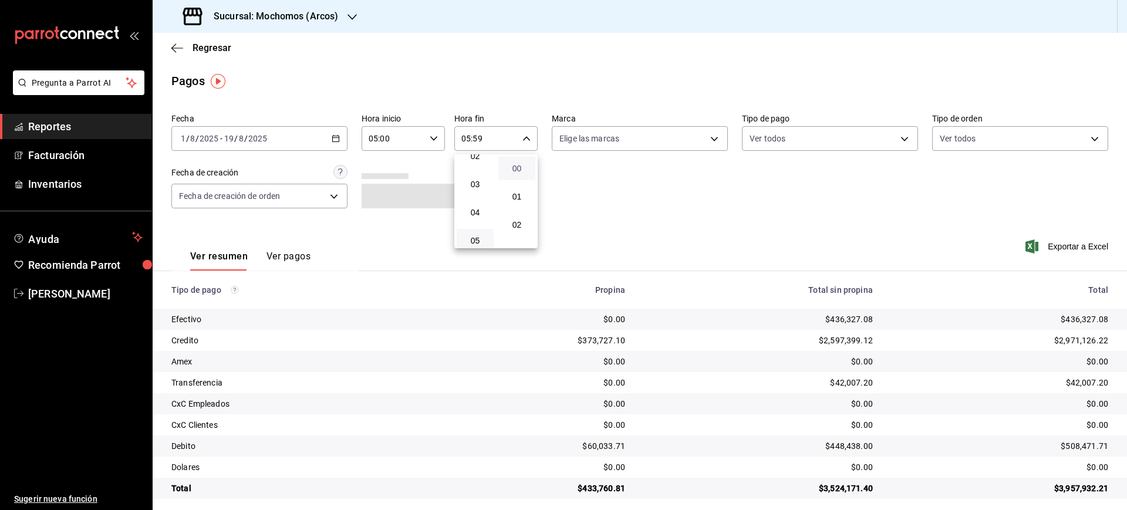
click at [517, 170] on span "00" at bounding box center [516, 168] width 23 height 9
type input "05:00"
click at [522, 171] on span "00" at bounding box center [512, 168] width 22 height 9
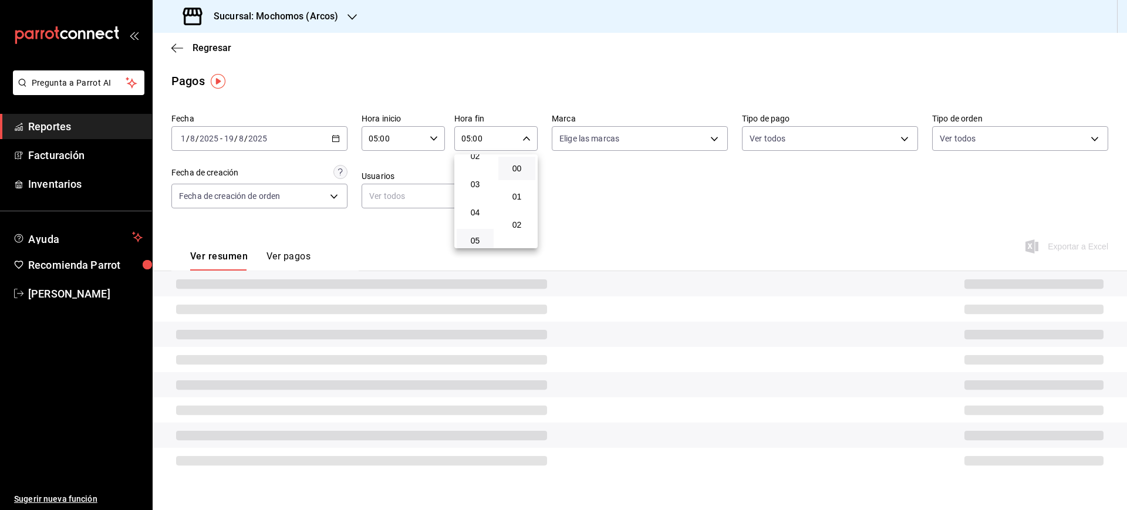
click at [592, 179] on div at bounding box center [563, 255] width 1127 height 510
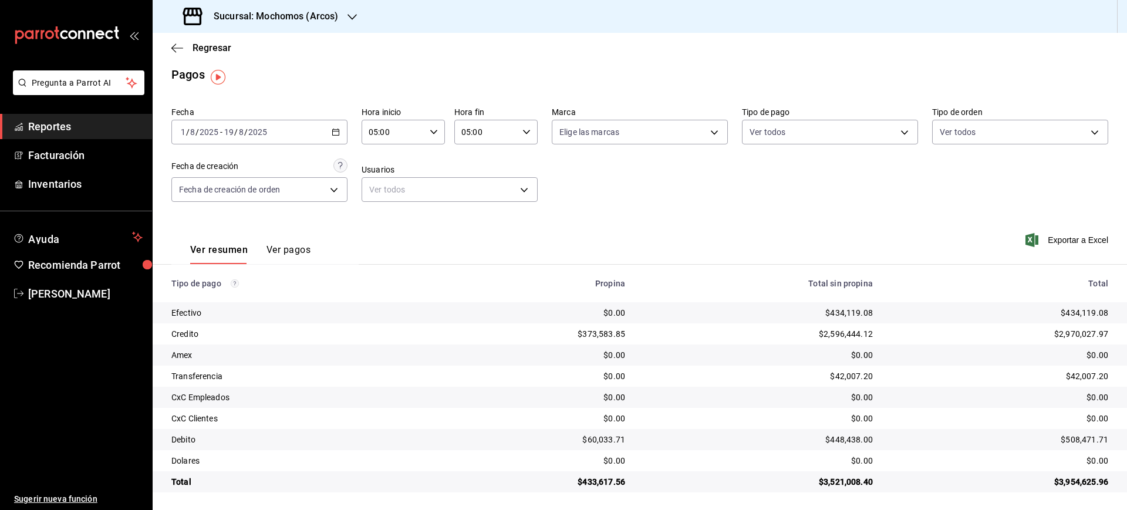
scroll to position [8, 0]
click at [249, 16] on h3 "Sucursal: Mochomos (Arcos)" at bounding box center [271, 16] width 134 height 14
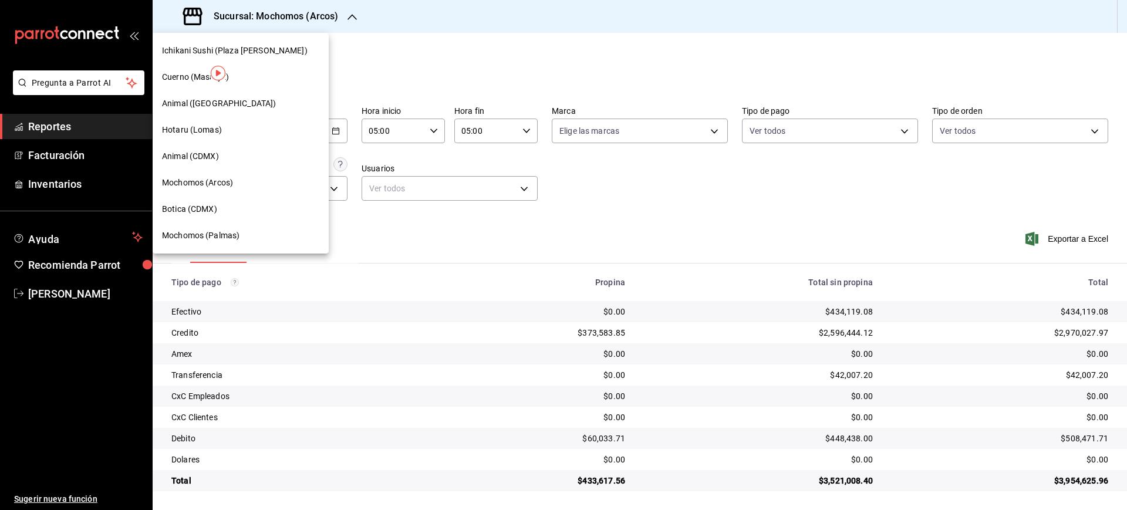
click at [252, 60] on div "Ichikani Sushi (Plaza Artz)" at bounding box center [241, 51] width 176 height 26
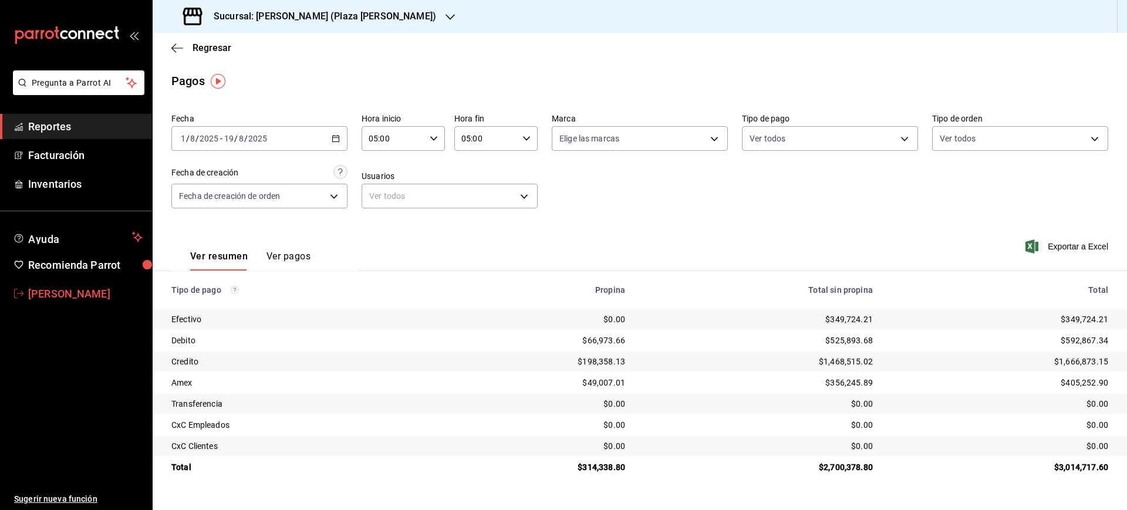
click at [87, 298] on span "Luis Sanchez" at bounding box center [85, 294] width 114 height 16
